Goal: Check status: Check status

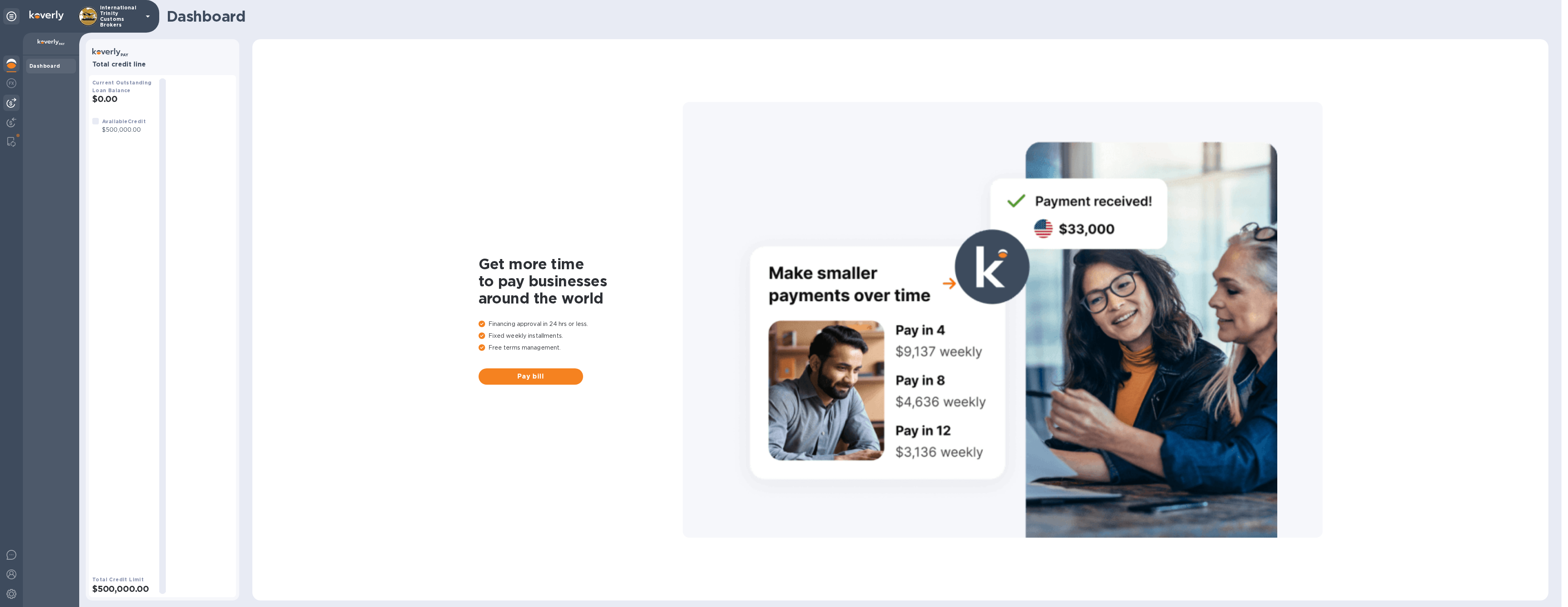
click at [10, 109] on div at bounding box center [12, 103] width 16 height 16
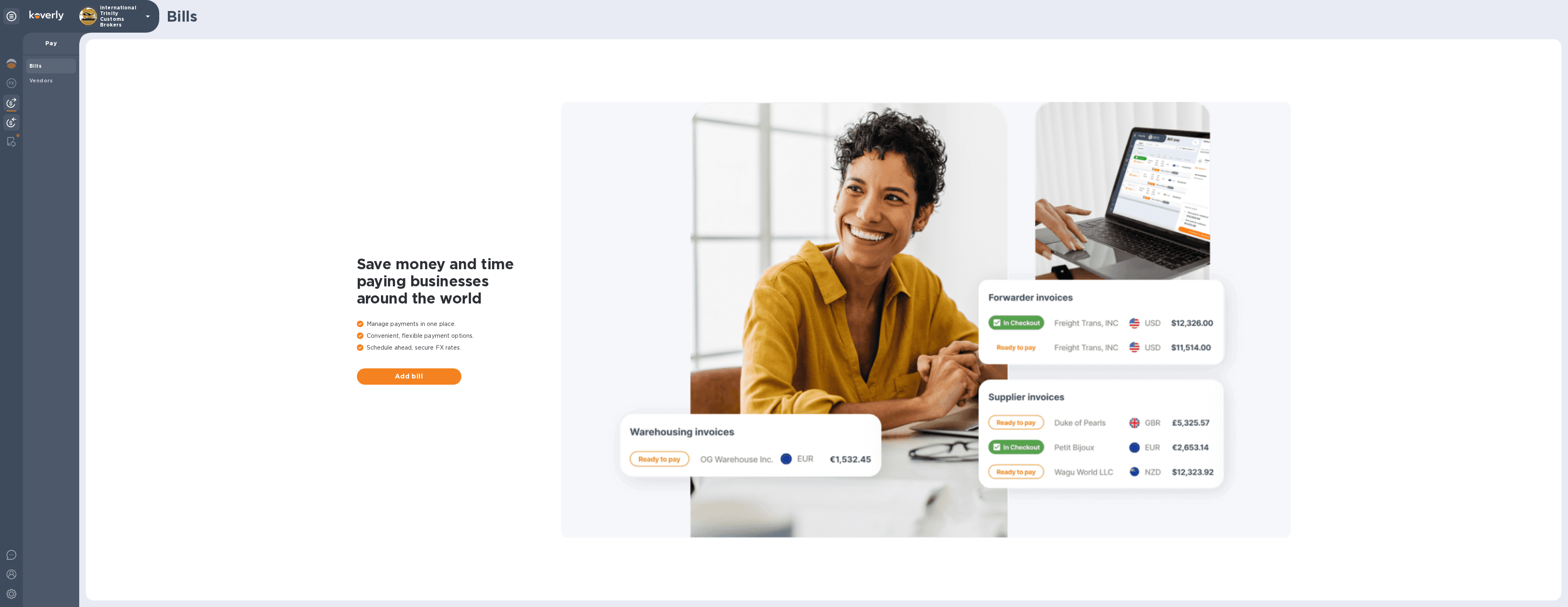
click at [15, 122] on img at bounding box center [11, 122] width 10 height 10
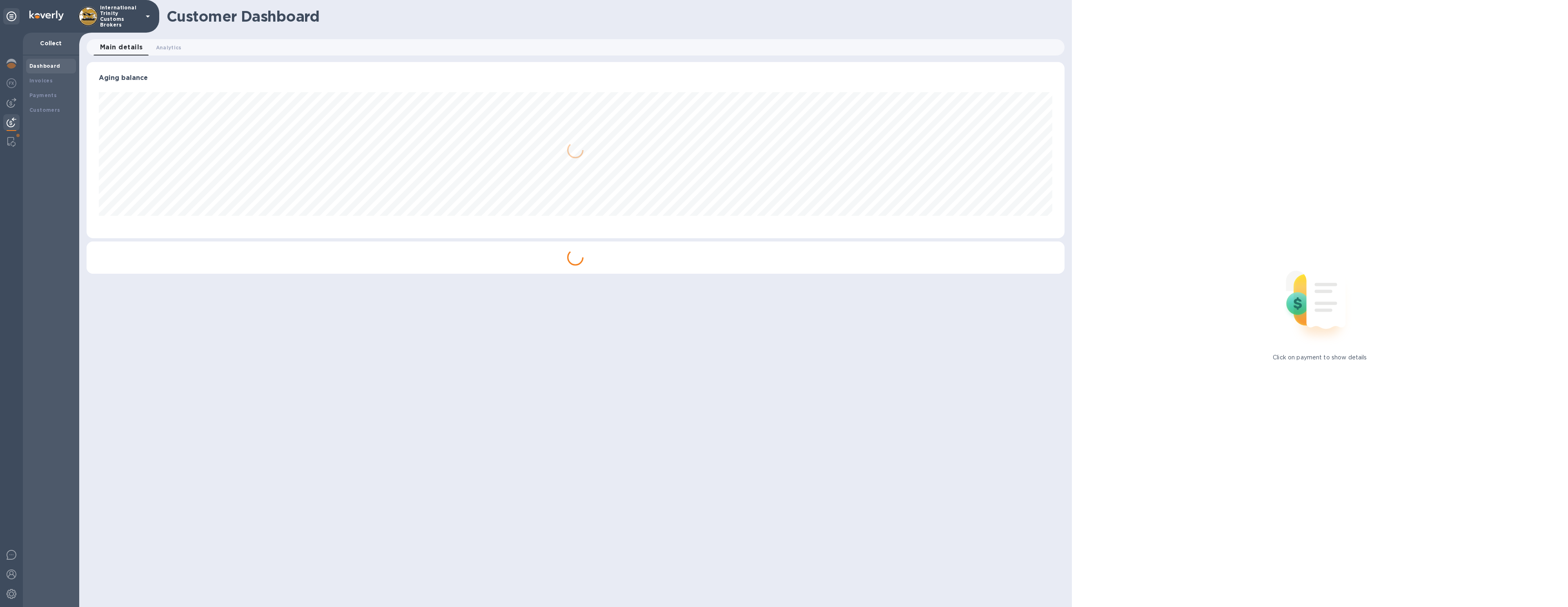
scroll to position [176, 978]
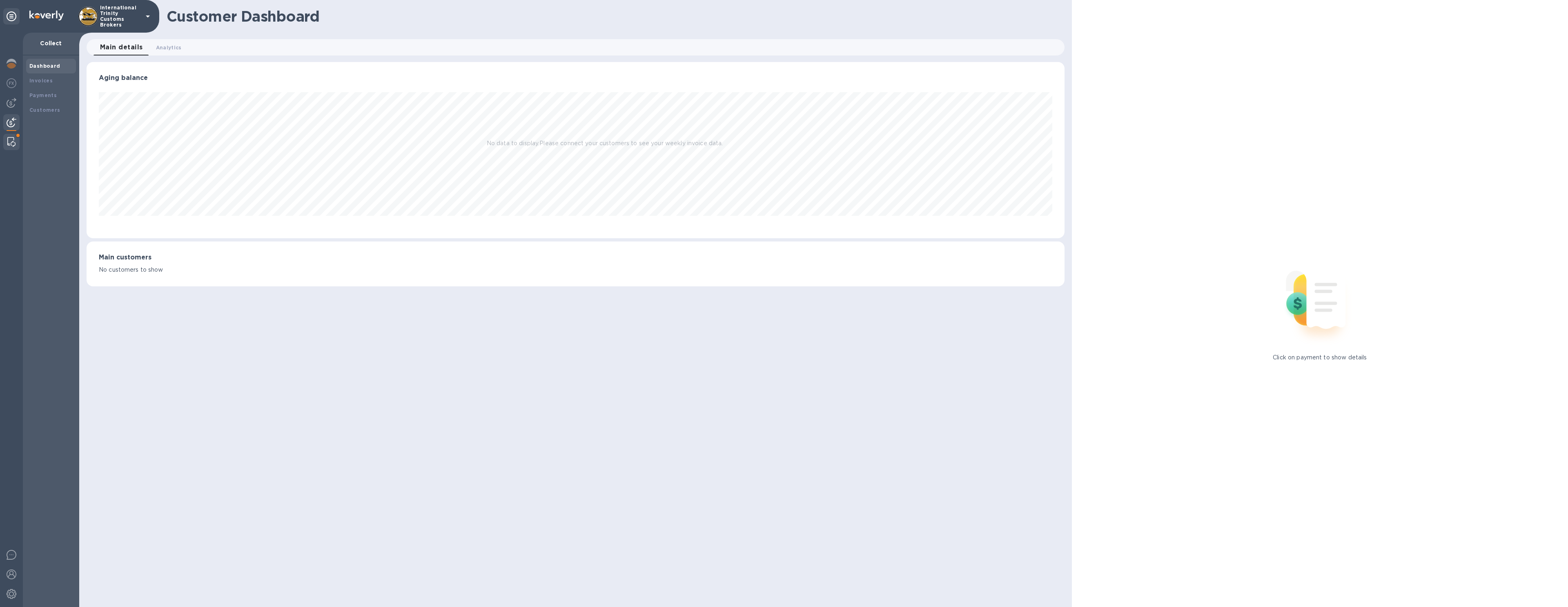
click at [13, 136] on div at bounding box center [12, 142] width 14 height 16
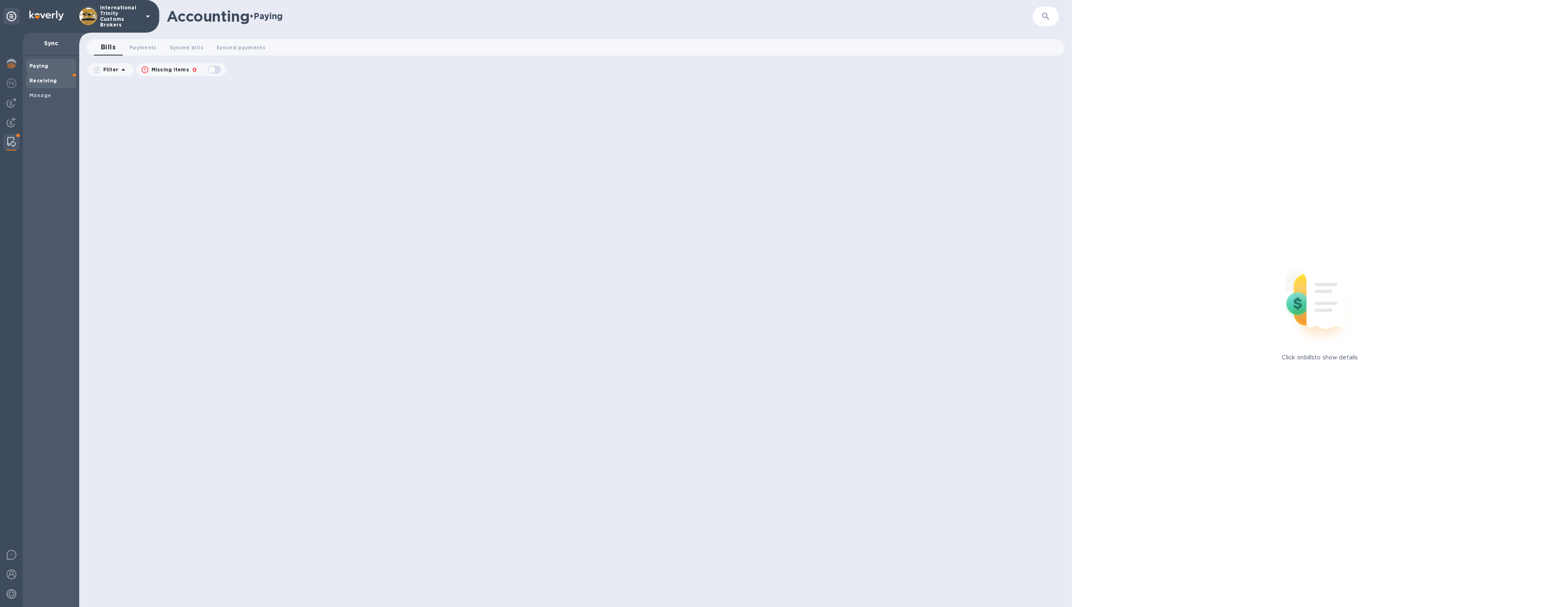
click at [46, 86] on div "Receiving" at bounding box center [51, 80] width 50 height 14
